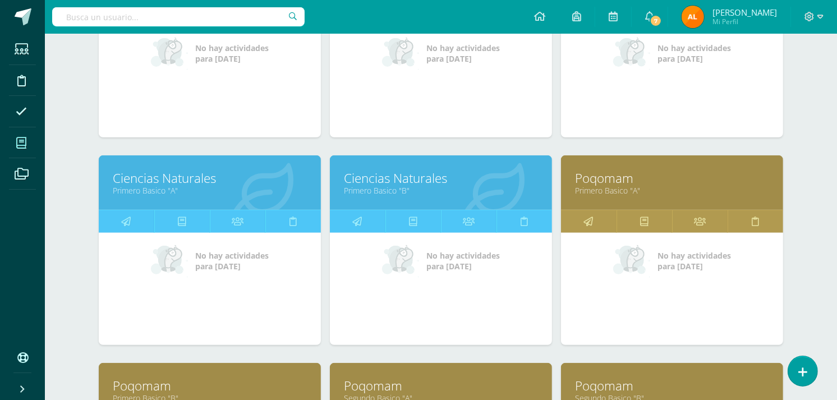
scroll to position [709, 0]
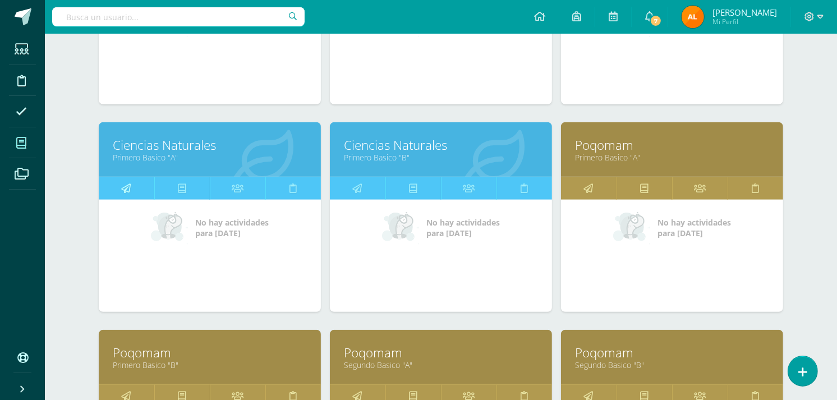
click at [119, 187] on link at bounding box center [127, 188] width 56 height 22
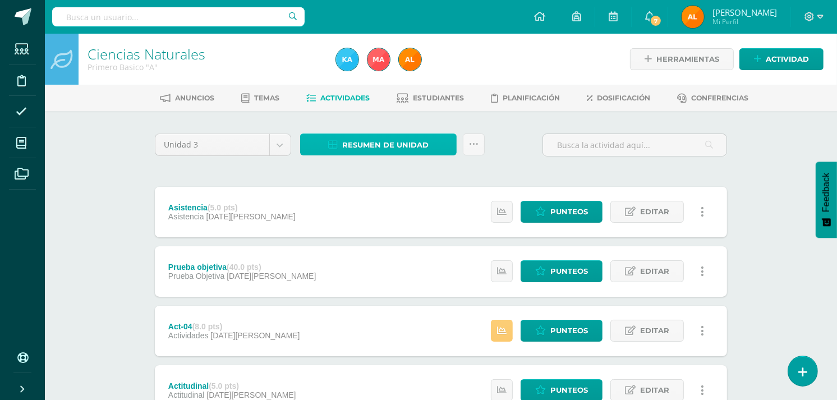
click at [355, 137] on span "Resumen de unidad" at bounding box center [385, 145] width 86 height 21
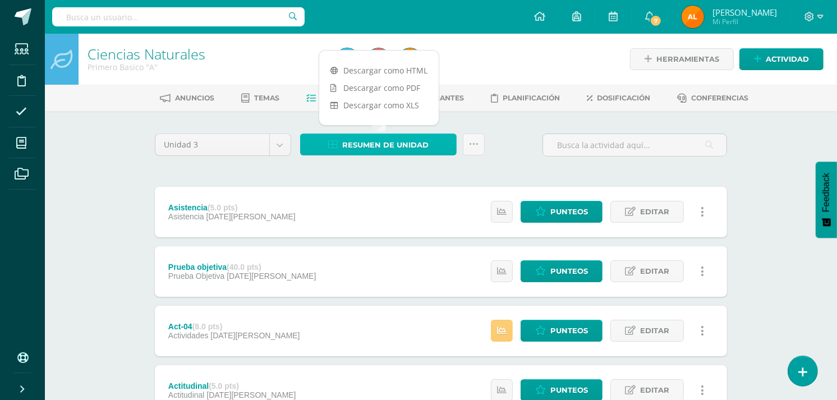
click at [367, 142] on span "Resumen de unidad" at bounding box center [385, 145] width 86 height 21
click at [374, 86] on link "Descargar como PDF" at bounding box center [378, 87] width 119 height 17
